Goal: Task Accomplishment & Management: Manage account settings

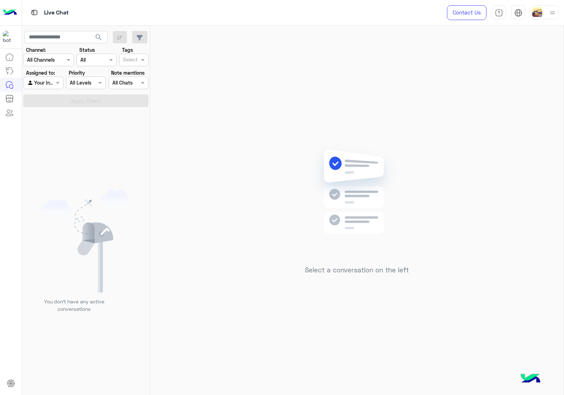
click at [46, 55] on div "Channel All Channels" at bounding box center [48, 60] width 51 height 13
click at [96, 129] on div "You don’t have any active conversations" at bounding box center [86, 254] width 128 height 288
click at [49, 83] on div at bounding box center [43, 83] width 39 height 8
click at [53, 100] on div "Unassigned" at bounding box center [43, 98] width 41 height 14
click at [83, 102] on button "Apply Filters" at bounding box center [85, 100] width 125 height 13
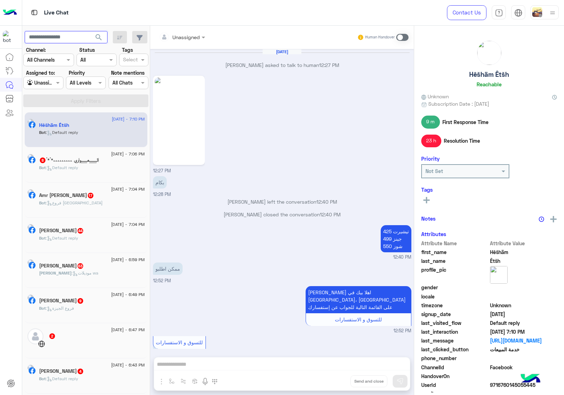
scroll to position [893, 0]
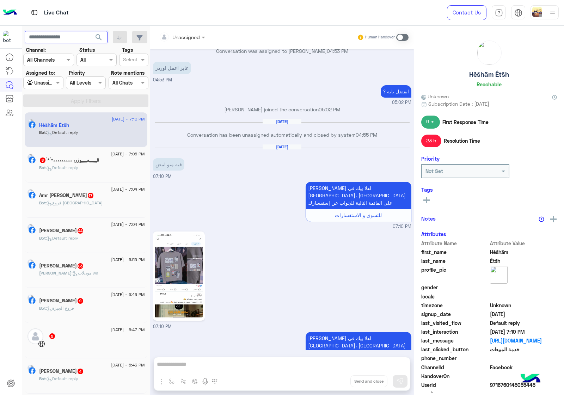
click at [74, 38] on input "text" at bounding box center [66, 37] width 83 height 13
paste input "**********"
type input "**********"
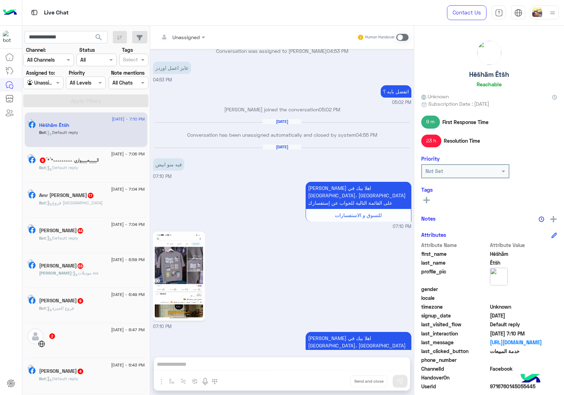
click at [94, 35] on span "search" at bounding box center [98, 37] width 8 height 8
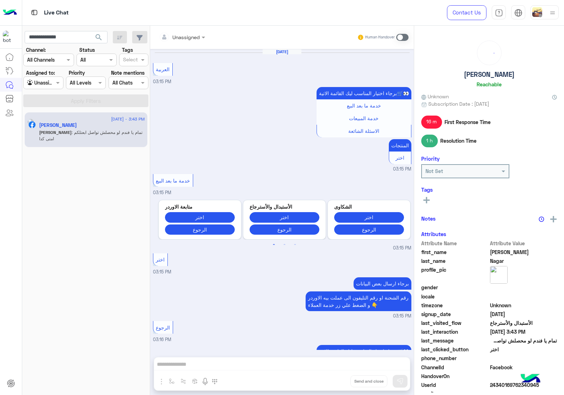
scroll to position [901, 0]
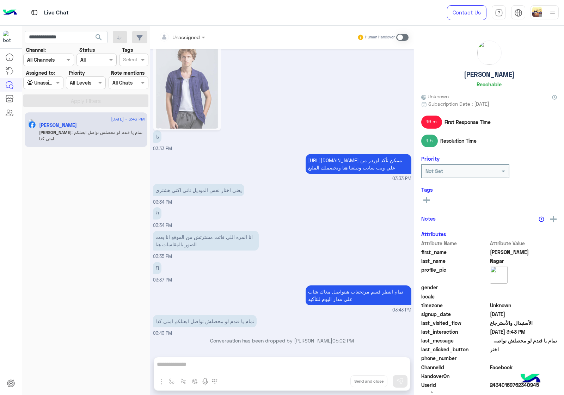
click at [177, 36] on input "text" at bounding box center [173, 36] width 29 height 7
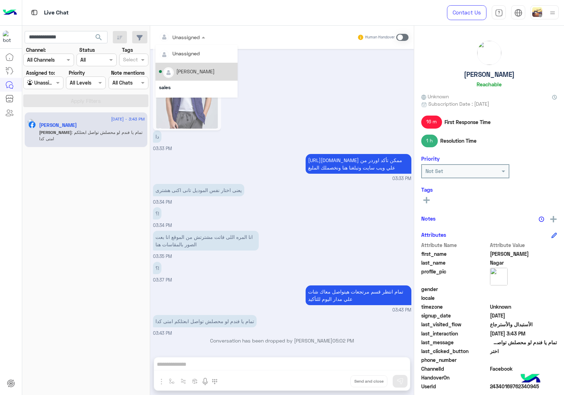
click at [214, 71] on div "[PERSON_NAME]" at bounding box center [196, 72] width 75 height 12
